Goal: Task Accomplishment & Management: Manage account settings

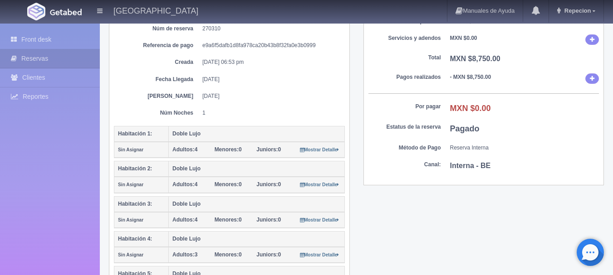
scroll to position [91, 0]
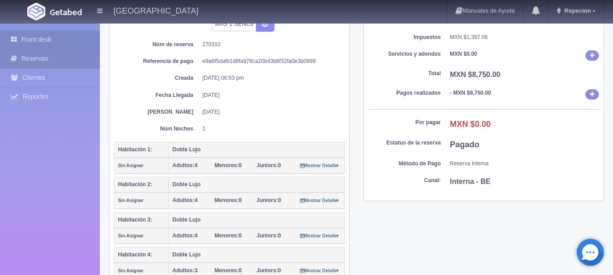
click at [42, 39] on link "Front desk" at bounding box center [50, 39] width 100 height 19
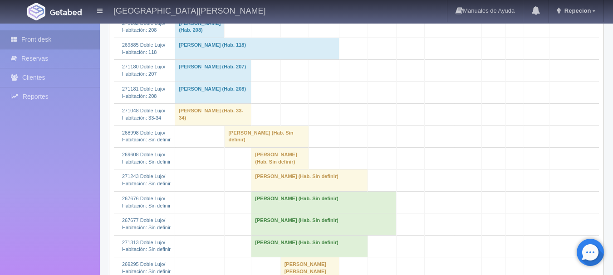
scroll to position [499, 0]
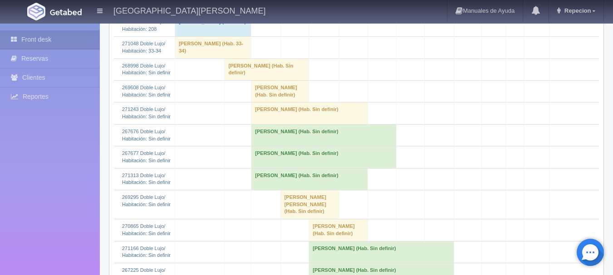
click at [279, 103] on td "[PERSON_NAME] (Hab. Sin definir)" at bounding box center [280, 92] width 58 height 22
click at [288, 103] on td "Noemi Almazán (Hab. Sin definir)" at bounding box center [280, 92] width 58 height 22
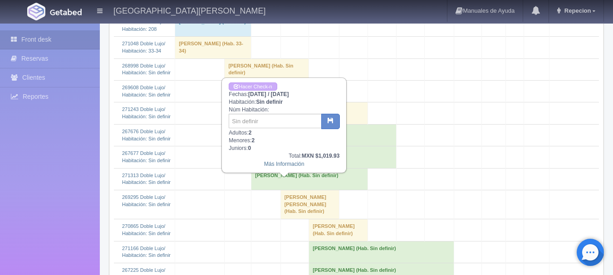
click at [288, 103] on td "Noemi Almazán (Hab. Sin definir)" at bounding box center [280, 92] width 58 height 22
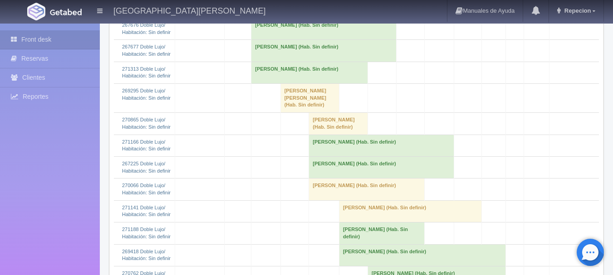
scroll to position [590, 0]
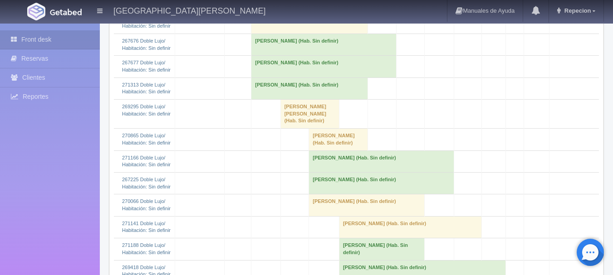
click at [277, 12] on td "Noemi Almazán (Hab. Sin definir)" at bounding box center [280, 1] width 58 height 22
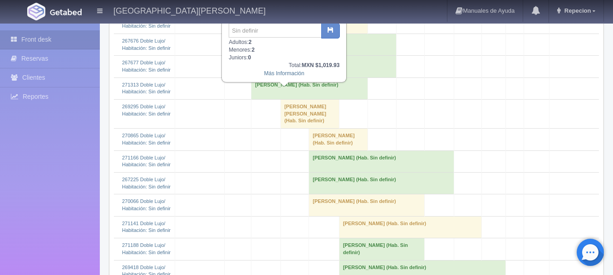
click at [277, 12] on td "Noemi Almazán (Hab. Sin definir)" at bounding box center [280, 1] width 58 height 22
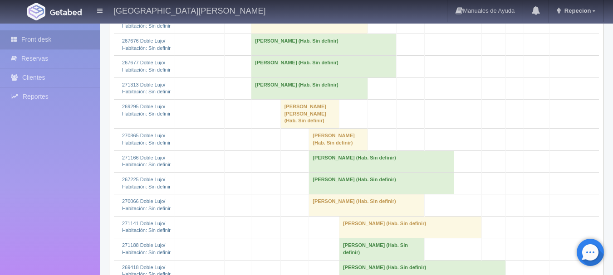
click at [307, 34] on td "Esther Anderson (Hab. Sin definir)" at bounding box center [309, 23] width 117 height 22
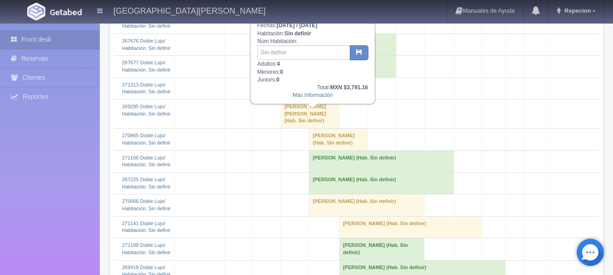
click at [307, 34] on td "[PERSON_NAME] (Hab. Sin definir)" at bounding box center [309, 23] width 117 height 22
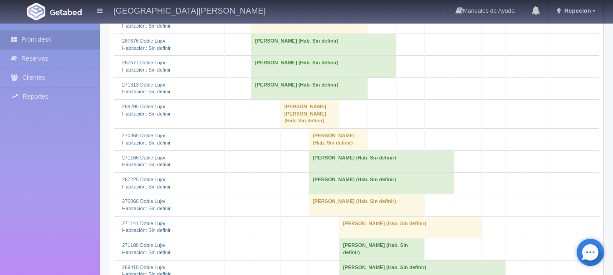
click at [307, 55] on td "[PERSON_NAME] (Hab. Sin definir)" at bounding box center [323, 45] width 145 height 22
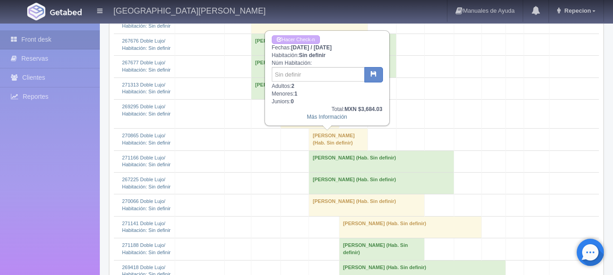
click at [307, 55] on td "[PERSON_NAME] (Hab. Sin definir)" at bounding box center [323, 45] width 145 height 22
click at [349, 55] on td "[PERSON_NAME] (Hab. Sin definir)" at bounding box center [323, 45] width 145 height 22
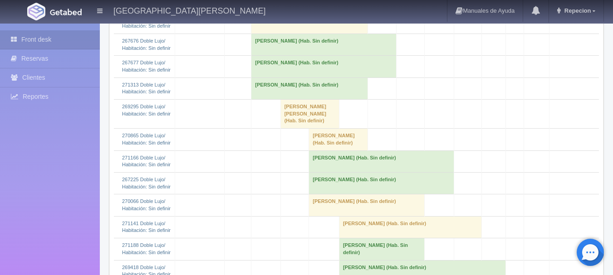
click at [311, 78] on td "Juan Daniel Duran Leyva (Hab. Sin definir)" at bounding box center [323, 67] width 145 height 22
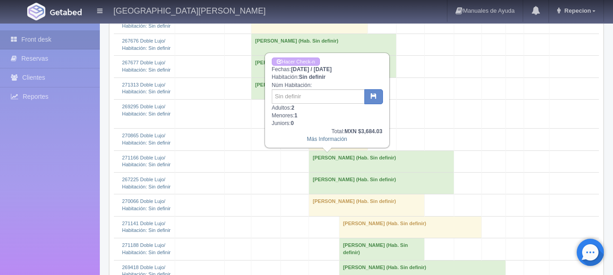
click at [311, 78] on td "Juan Daniel Duran Leyva (Hab. Sin definir)" at bounding box center [323, 67] width 145 height 22
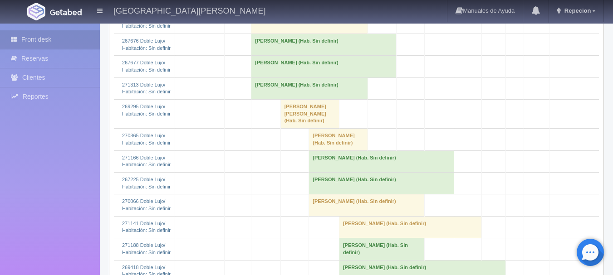
click at [316, 99] on td "[PERSON_NAME] (Hab. Sin definir)" at bounding box center [309, 89] width 117 height 22
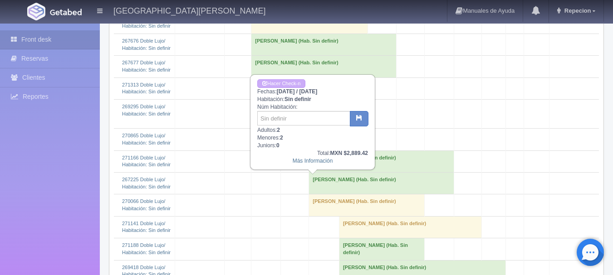
click at [316, 99] on td "[PERSON_NAME] (Hab. Sin definir)" at bounding box center [309, 89] width 117 height 22
click at [277, 99] on td "[PERSON_NAME] (Hab. Sin definir)" at bounding box center [309, 89] width 117 height 22
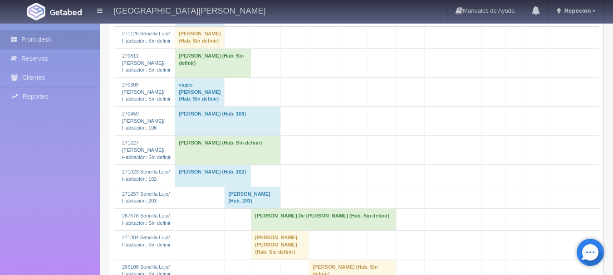
scroll to position [1498, 0]
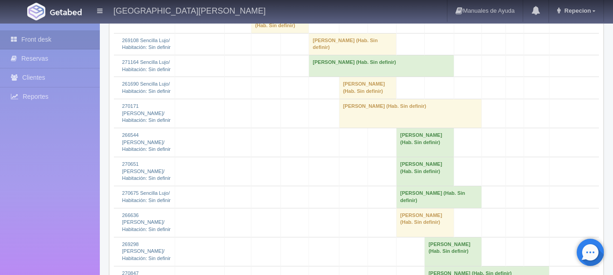
click at [295, 33] on td "[PERSON_NAME] [PERSON_NAME] (Hab. Sin definir)" at bounding box center [280, 18] width 58 height 29
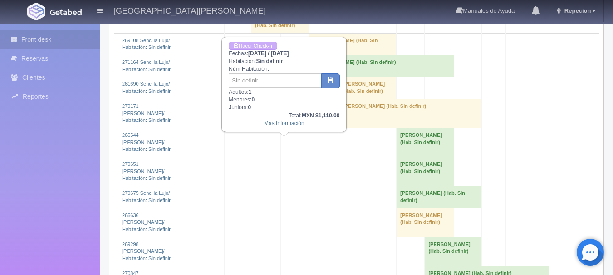
click at [302, 33] on td "[PERSON_NAME] [PERSON_NAME] (Hab. Sin definir)" at bounding box center [280, 18] width 58 height 29
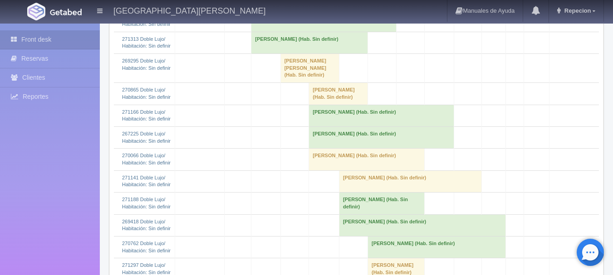
scroll to position [545, 0]
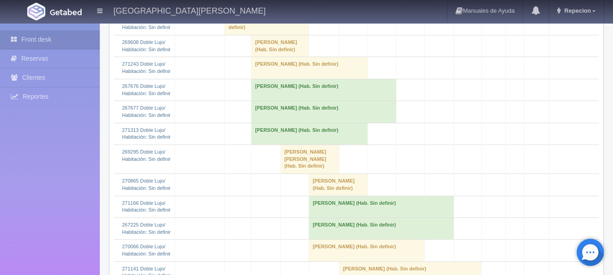
click at [302, 101] on td "Juan Daniel Duran Leyva (Hab. Sin definir)" at bounding box center [323, 90] width 145 height 22
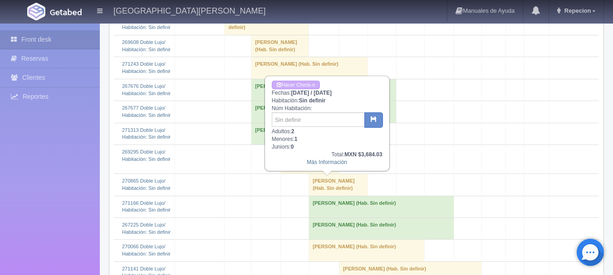
click at [303, 101] on td "Juan Daniel Duran Leyva (Hab. Sin definir)" at bounding box center [323, 90] width 145 height 22
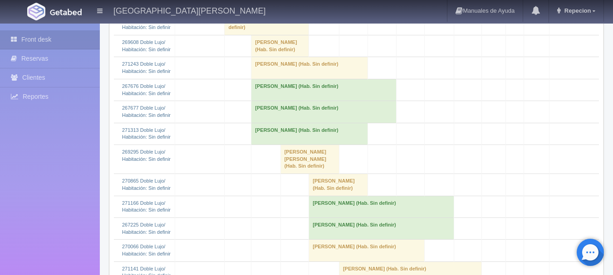
click at [301, 123] on td "Juan Daniel Duran Leyva (Hab. Sin definir)" at bounding box center [323, 112] width 145 height 22
click at [320, 123] on td "Juan Daniel Duran Leyva (Hab. Sin definir)" at bounding box center [323, 112] width 145 height 22
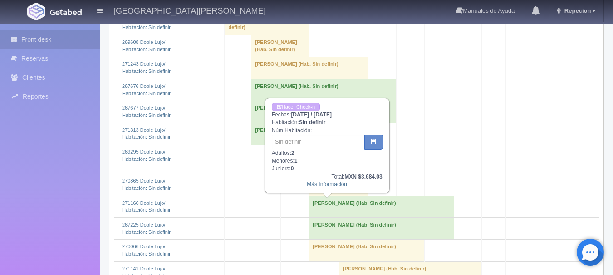
click at [319, 123] on td "Juan Daniel Duran Leyva (Hab. Sin definir)" at bounding box center [323, 112] width 145 height 22
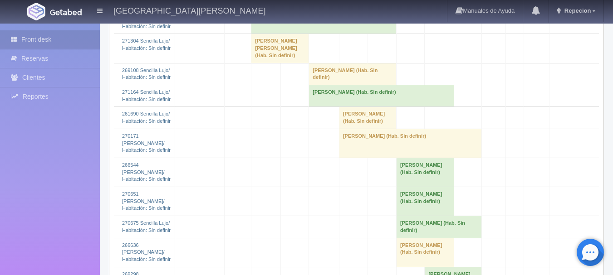
scroll to position [1452, 0]
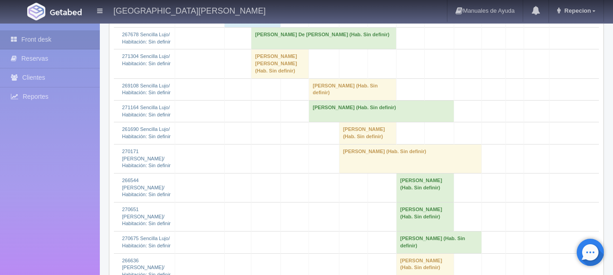
click at [322, 49] on td "Maria De Lourdes Lanzarin Castro (Hab. Sin definir)" at bounding box center [323, 39] width 145 height 22
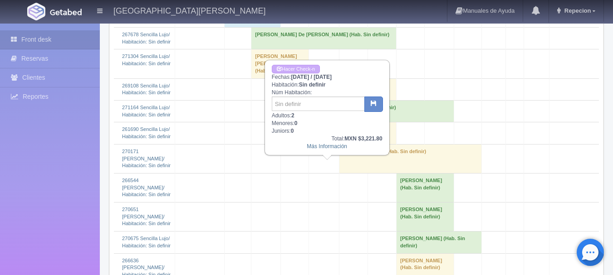
click at [322, 49] on td "Maria De Lourdes Lanzarin Castro (Hab. Sin definir)" at bounding box center [323, 39] width 145 height 22
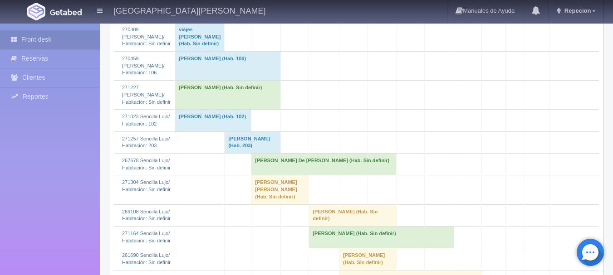
scroll to position [1407, 0]
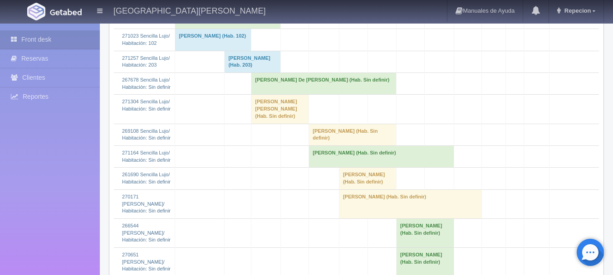
click at [336, 95] on td "Maria De Lourdes Lanzarin Castro (Hab. Sin definir)" at bounding box center [323, 84] width 145 height 22
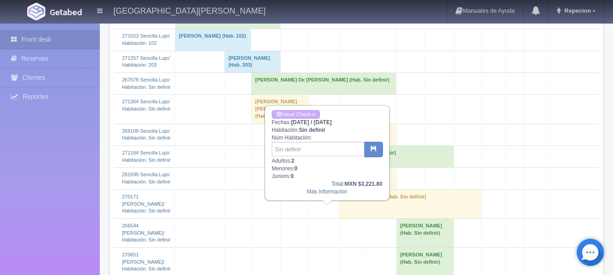
click at [336, 95] on td "Maria De Lourdes Lanzarin Castro (Hab. Sin definir)" at bounding box center [323, 84] width 145 height 22
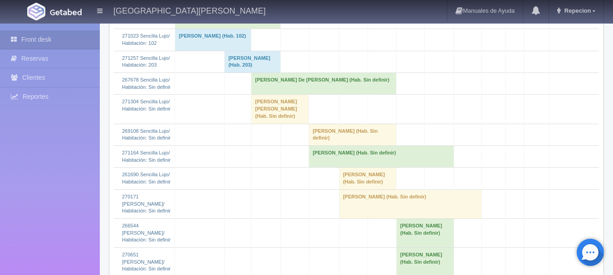
click at [322, 95] on td "Maria De Lourdes Lanzarin Castro (Hab. Sin definir)" at bounding box center [323, 84] width 145 height 22
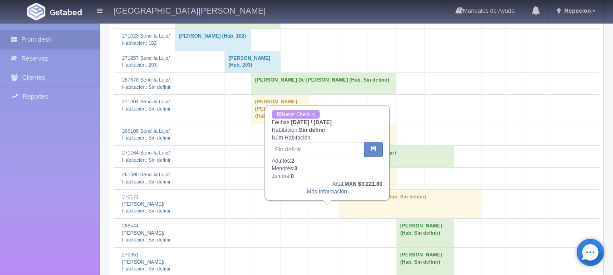
click at [312, 116] on link "Hacer Check-n" at bounding box center [296, 114] width 48 height 9
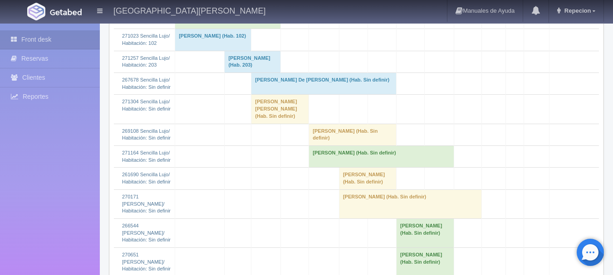
scroll to position [1407, 0]
click at [329, 95] on td "[PERSON_NAME] De [PERSON_NAME] (Hab. Sin definir)" at bounding box center [323, 84] width 145 height 22
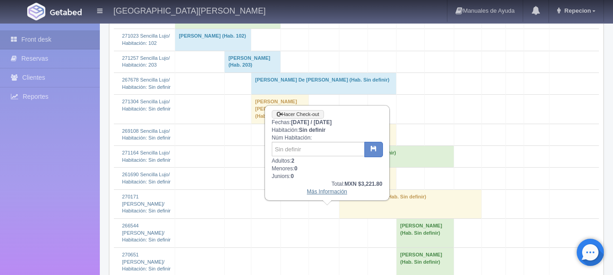
click at [327, 195] on link "Más Información" at bounding box center [327, 192] width 40 height 6
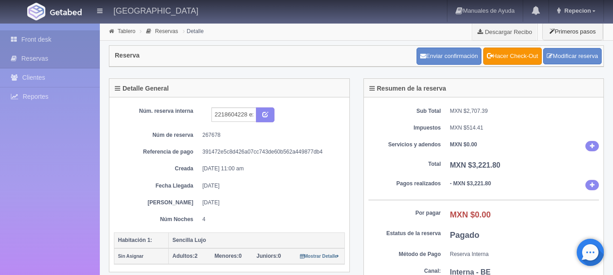
click at [41, 37] on link "Front desk" at bounding box center [50, 39] width 100 height 19
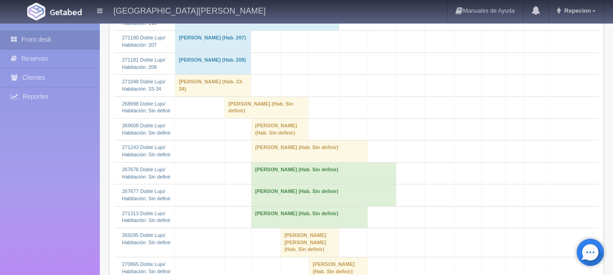
scroll to position [635, 0]
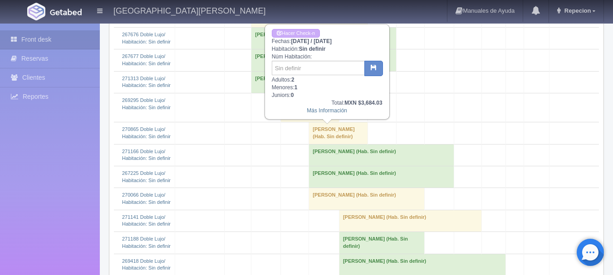
scroll to position [545, 0]
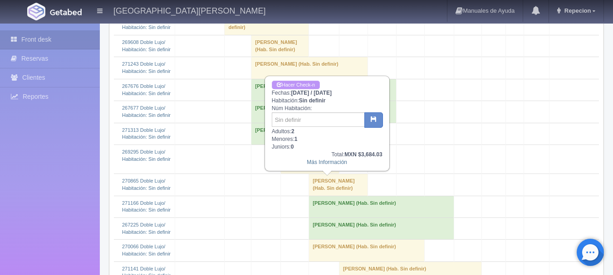
click at [298, 85] on link "Hacer Check-n" at bounding box center [296, 85] width 48 height 9
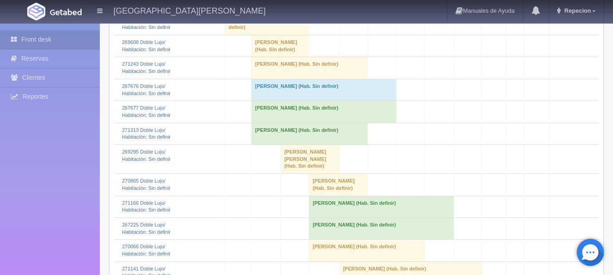
scroll to position [545, 0]
click at [322, 101] on td "Juan Daniel Duran Leyva (Hab. Sin definir)" at bounding box center [323, 90] width 145 height 22
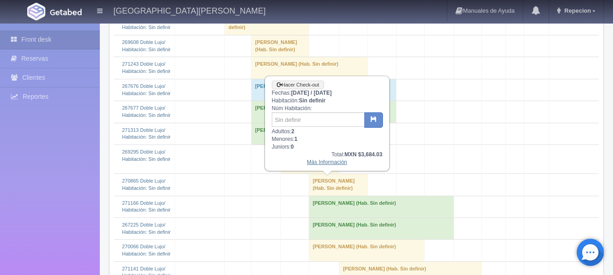
click at [328, 164] on link "Más Información" at bounding box center [327, 162] width 40 height 6
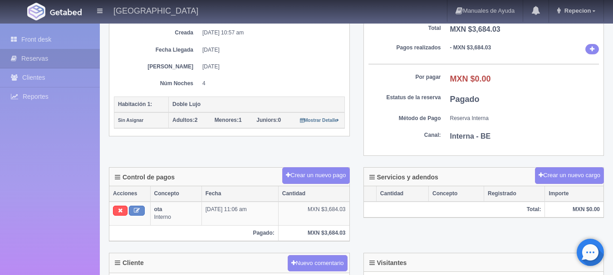
scroll to position [91, 0]
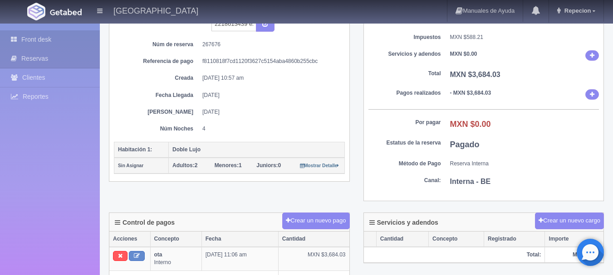
click at [38, 34] on link "Front desk" at bounding box center [50, 39] width 100 height 19
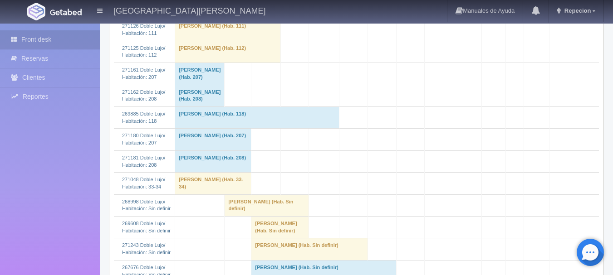
scroll to position [545, 0]
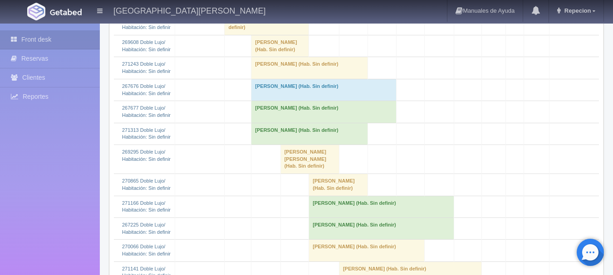
click at [283, 123] on td "[PERSON_NAME] (Hab. Sin definir)" at bounding box center [323, 112] width 145 height 22
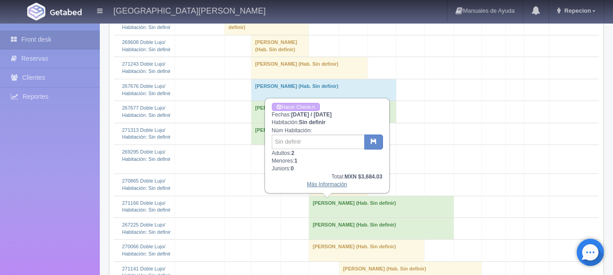
click at [323, 186] on link "Más Información" at bounding box center [327, 185] width 40 height 6
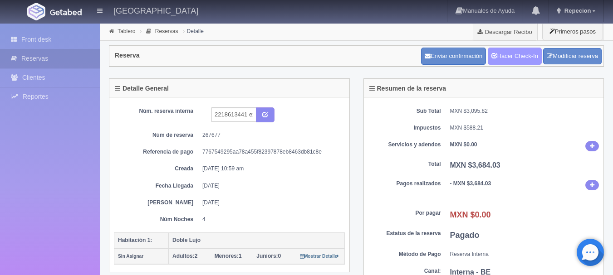
click at [517, 51] on link "Hacer Check-In" at bounding box center [515, 56] width 54 height 17
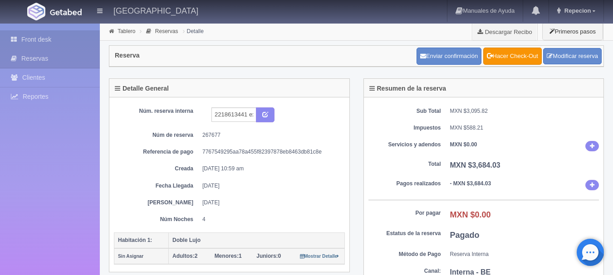
click at [47, 36] on link "Front desk" at bounding box center [50, 39] width 100 height 19
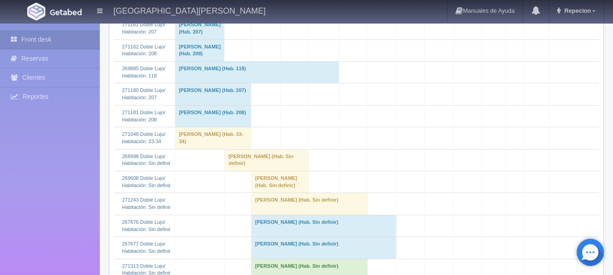
scroll to position [545, 0]
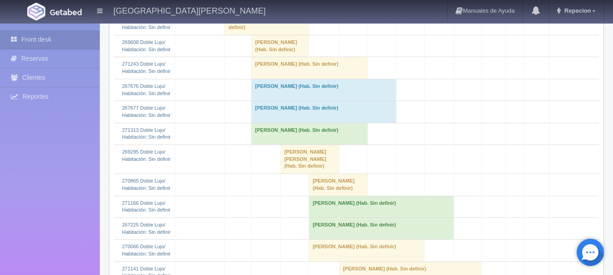
click at [285, 101] on td "[PERSON_NAME] (Hab. Sin definir)" at bounding box center [323, 90] width 145 height 22
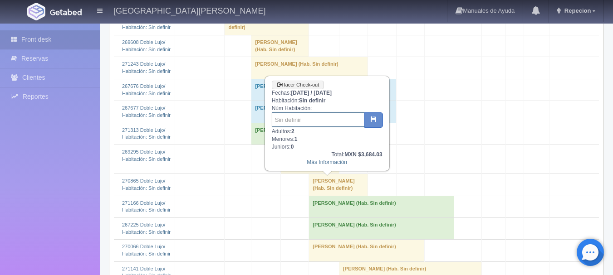
click at [286, 122] on input "text" at bounding box center [318, 120] width 93 height 15
type input "37"
click at [375, 121] on icon "button" at bounding box center [374, 119] width 6 height 6
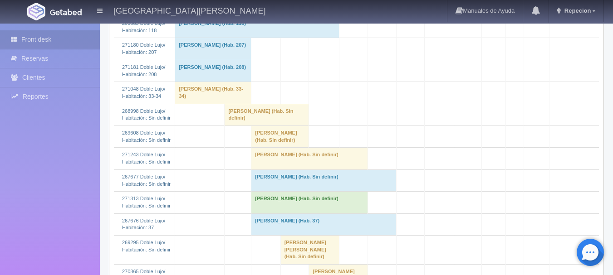
scroll to position [545, 0]
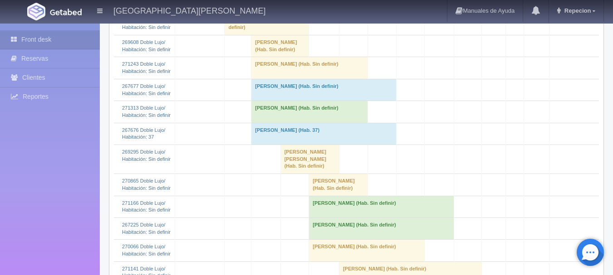
click at [280, 101] on td "[PERSON_NAME] (Hab. Sin definir)" at bounding box center [323, 90] width 145 height 22
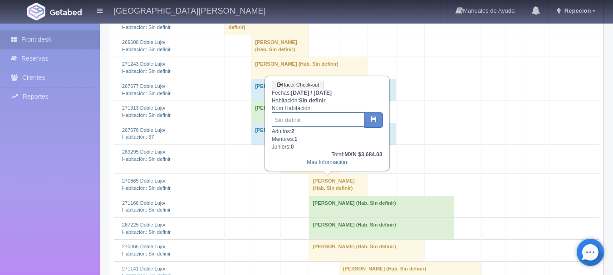
click at [287, 124] on input "text" at bounding box center [318, 120] width 93 height 15
type input "38"
click at [375, 118] on icon "button" at bounding box center [374, 119] width 6 height 6
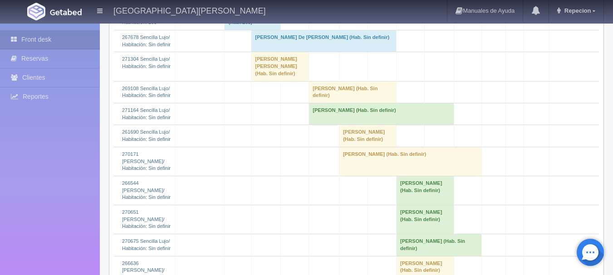
scroll to position [1498, 0]
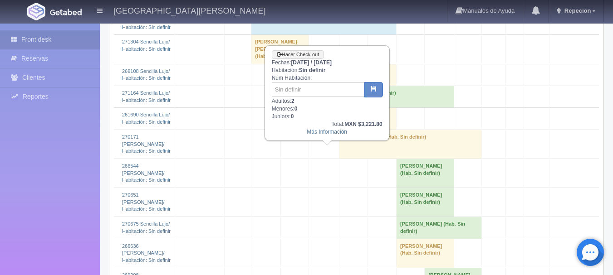
scroll to position [1407, 0]
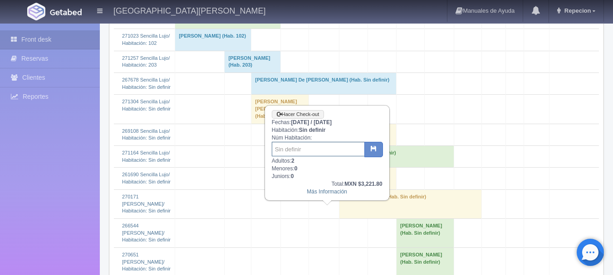
click at [294, 148] on input "text" at bounding box center [318, 149] width 93 height 15
type input "36"
click at [371, 147] on icon "button" at bounding box center [374, 149] width 6 height 6
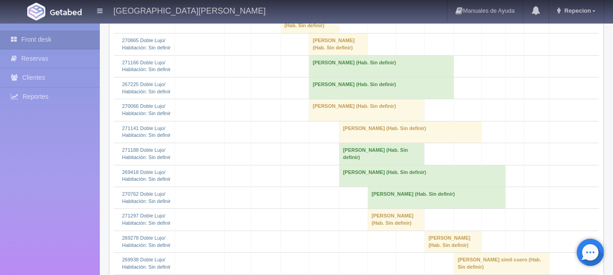
scroll to position [635, 0]
